Goal: Use online tool/utility

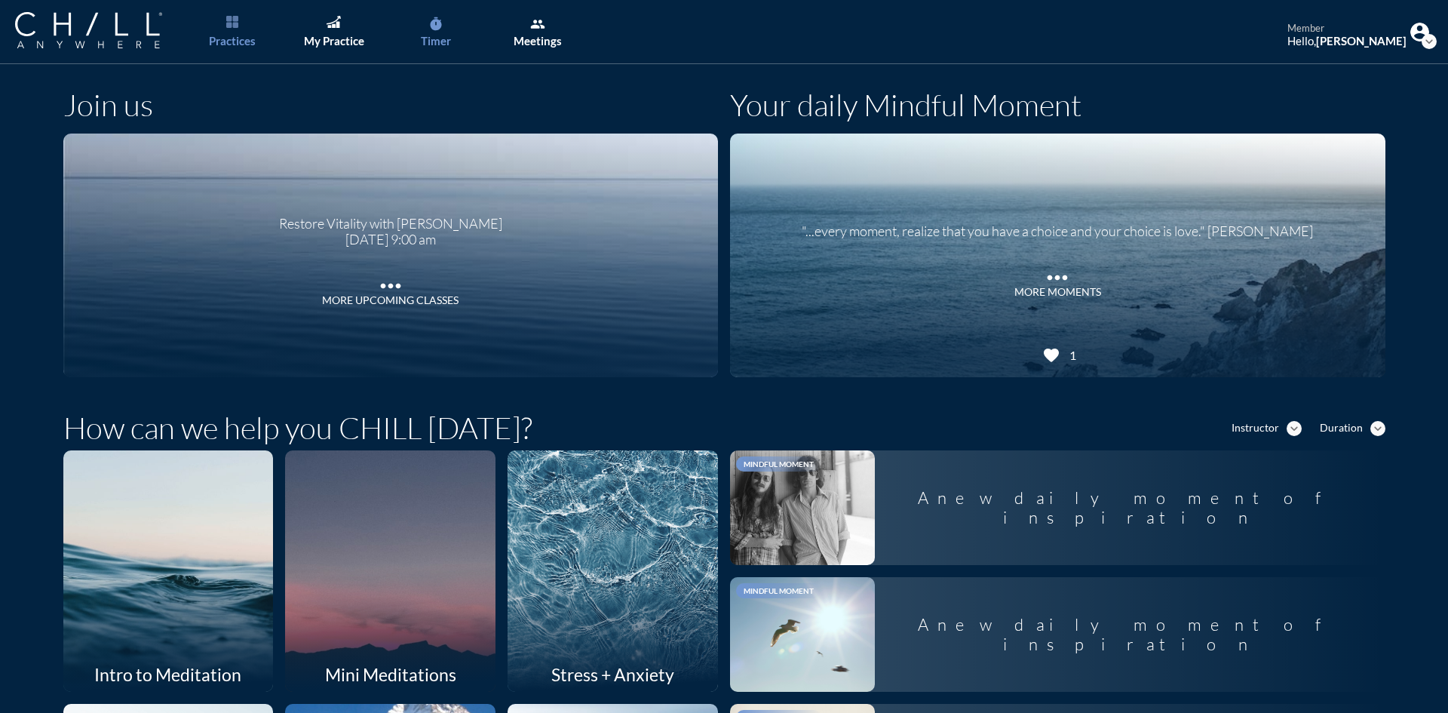
click at [433, 31] on icon "timer" at bounding box center [435, 24] width 15 height 15
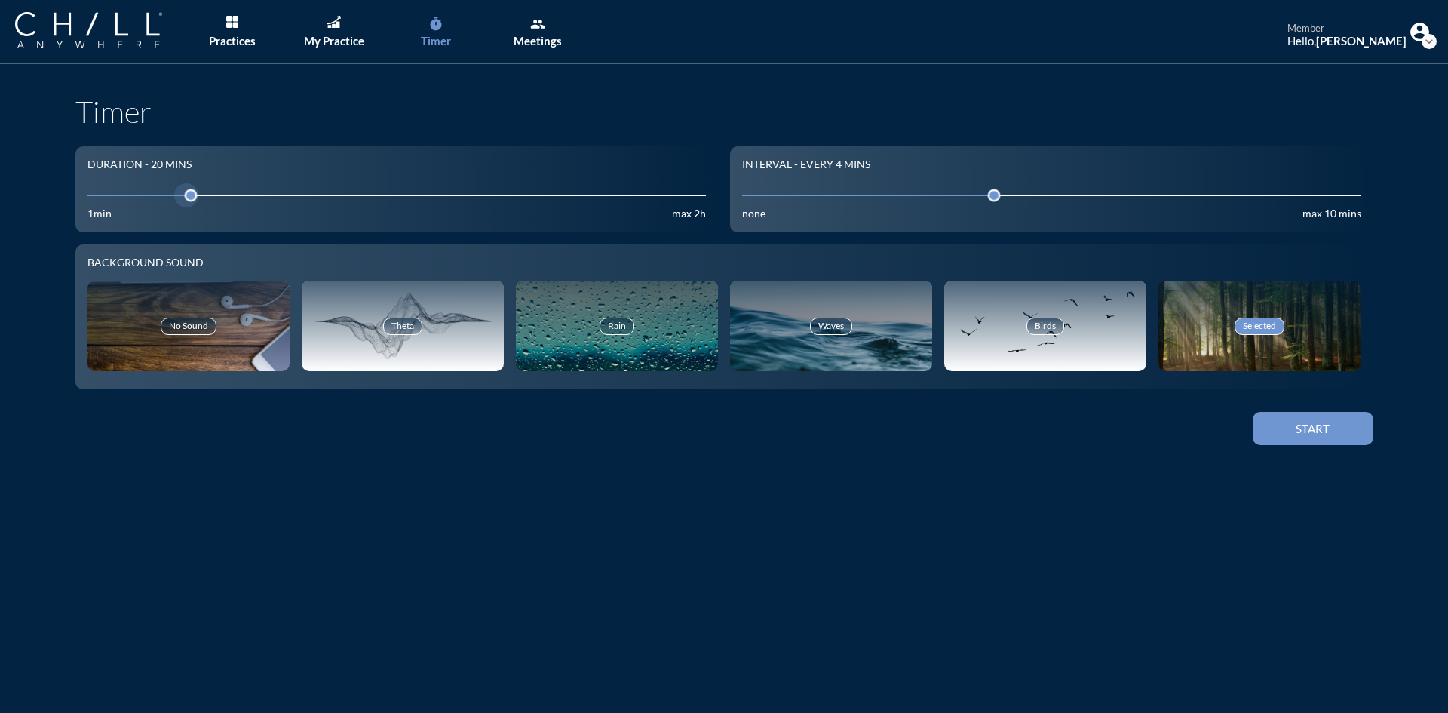
click at [117, 192] on input "20" at bounding box center [396, 195] width 619 height 14
drag, startPoint x: 118, startPoint y: 192, endPoint x: 125, endPoint y: 198, distance: 9.7
click at [125, 198] on div at bounding box center [133, 195] width 21 height 21
click at [133, 198] on div at bounding box center [143, 195] width 21 height 21
click at [1333, 442] on button "Start" at bounding box center [1313, 428] width 121 height 33
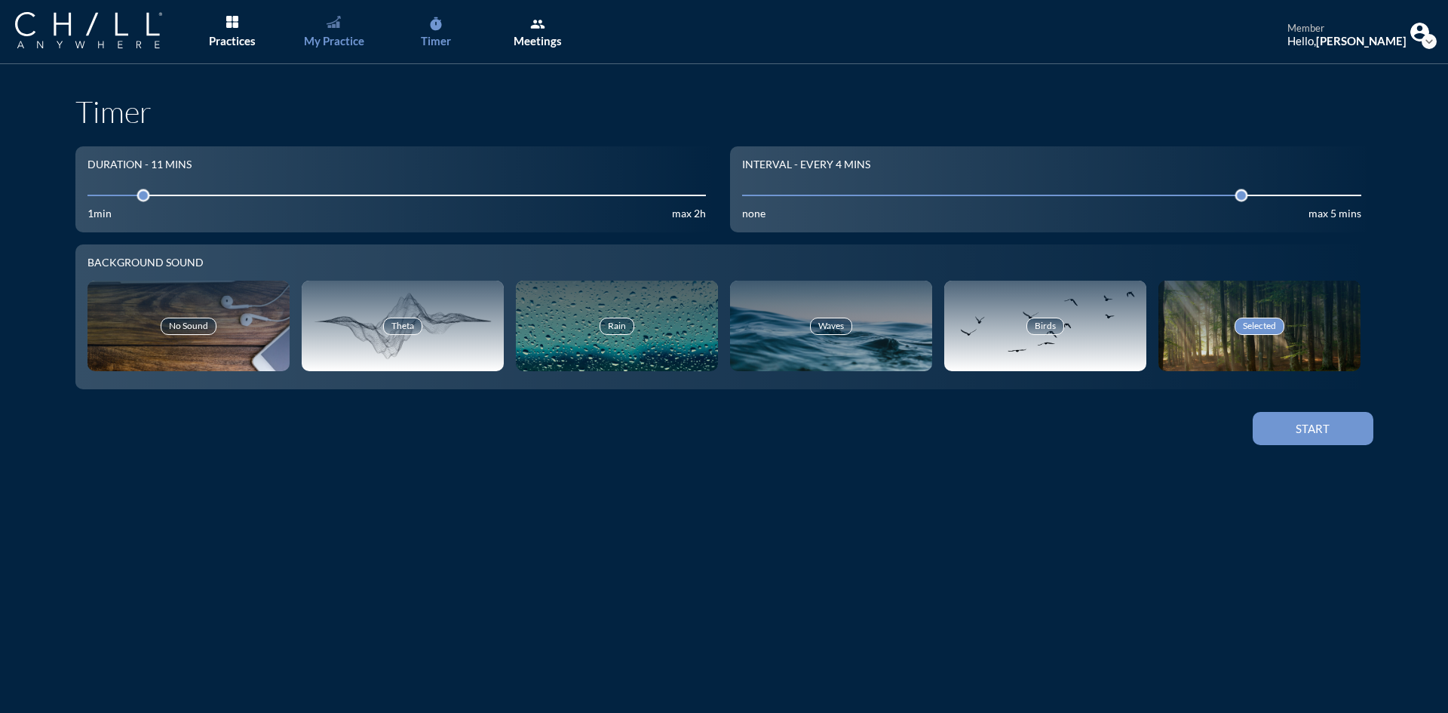
click at [344, 24] on link "My Practice" at bounding box center [333, 32] width 79 height 64
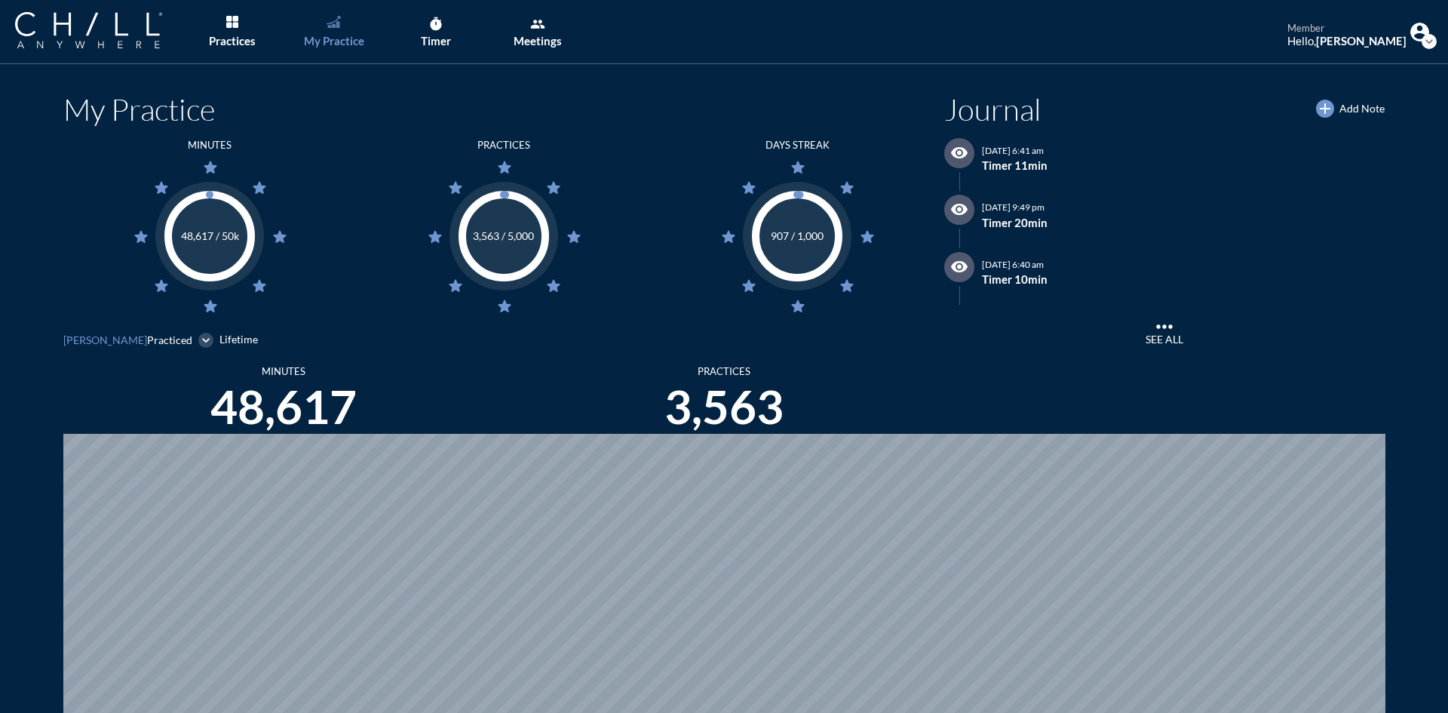
scroll to position [713, 1437]
